Goal: Find specific page/section: Find specific page/section

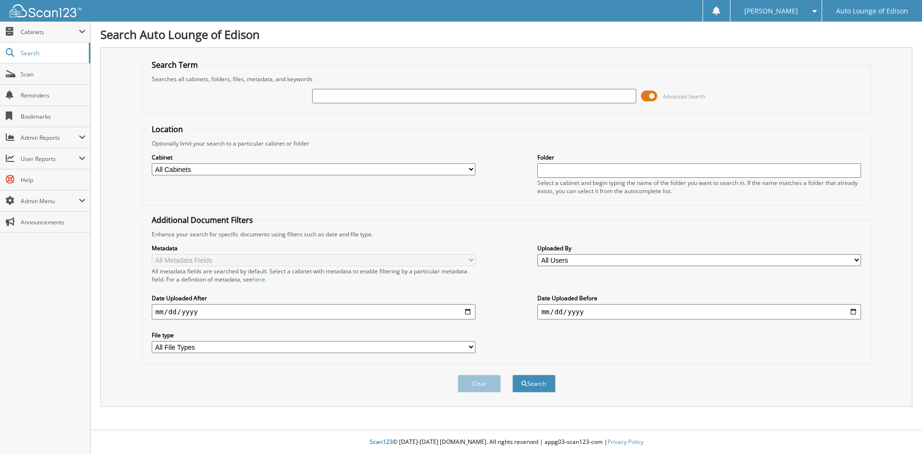
click at [367, 98] on input "text" at bounding box center [474, 96] width 324 height 14
type input "[PERSON_NAME]"
click at [513, 375] on button "Search" at bounding box center [534, 384] width 43 height 18
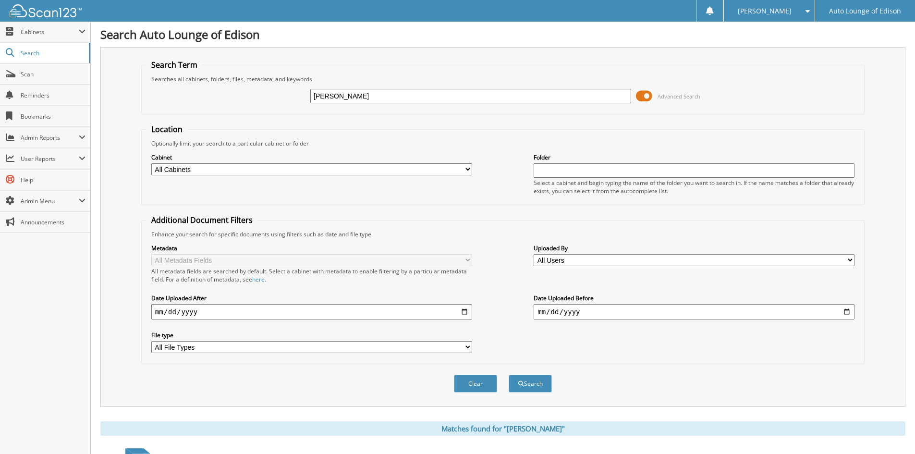
click at [278, 165] on select "All Cabinets A1 CAR DEALS ACCOUNTS PAYABLE COMPANY DOCS PARTS SERVICE RO TIME S…" at bounding box center [311, 169] width 321 height 12
select select "42421"
click at [151, 163] on select "All Cabinets A1 CAR DEALS ACCOUNTS PAYABLE COMPANY DOCS PARTS SERVICE RO TIME S…" at bounding box center [311, 169] width 321 height 12
click at [529, 387] on button "Search" at bounding box center [530, 384] width 43 height 18
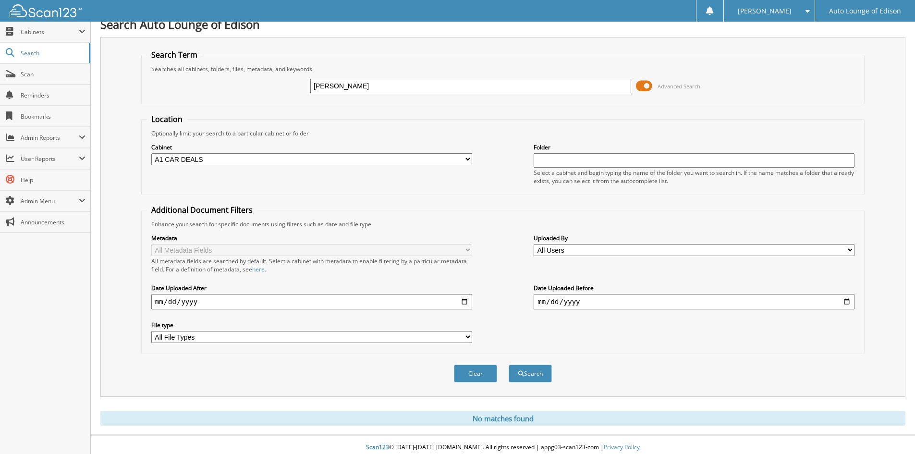
scroll to position [16, 0]
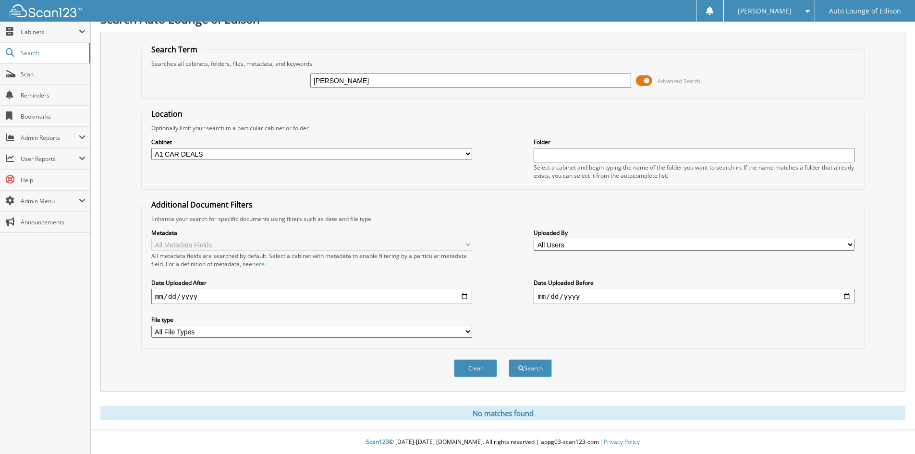
drag, startPoint x: 344, startPoint y: 83, endPoint x: 263, endPoint y: 88, distance: 80.4
click at [263, 88] on div "WONG Advanced Search" at bounding box center [503, 81] width 713 height 26
type input "281137"
click at [509, 359] on button "Search" at bounding box center [530, 368] width 43 height 18
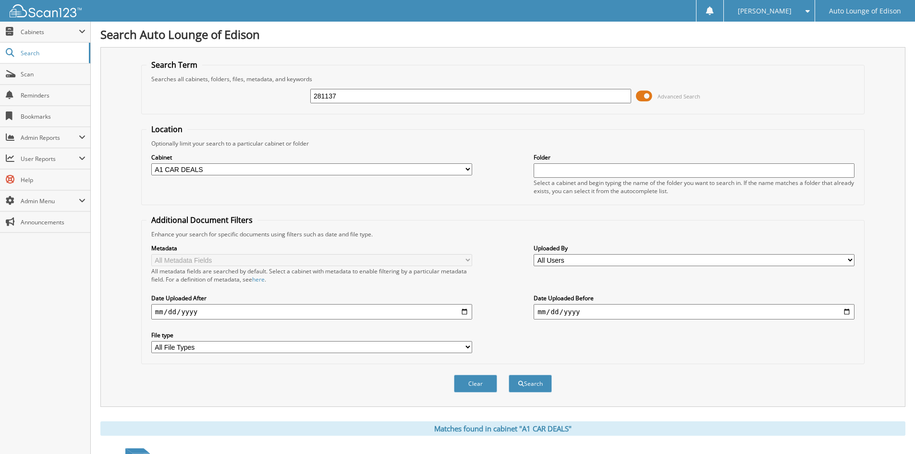
scroll to position [121, 0]
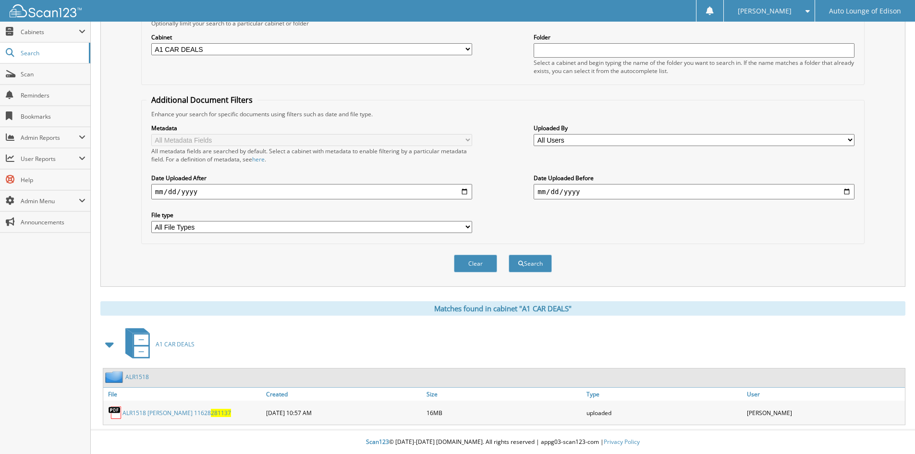
click at [145, 377] on link "ALR1518" at bounding box center [137, 377] width 24 height 8
